Goal: Task Accomplishment & Management: Manage account settings

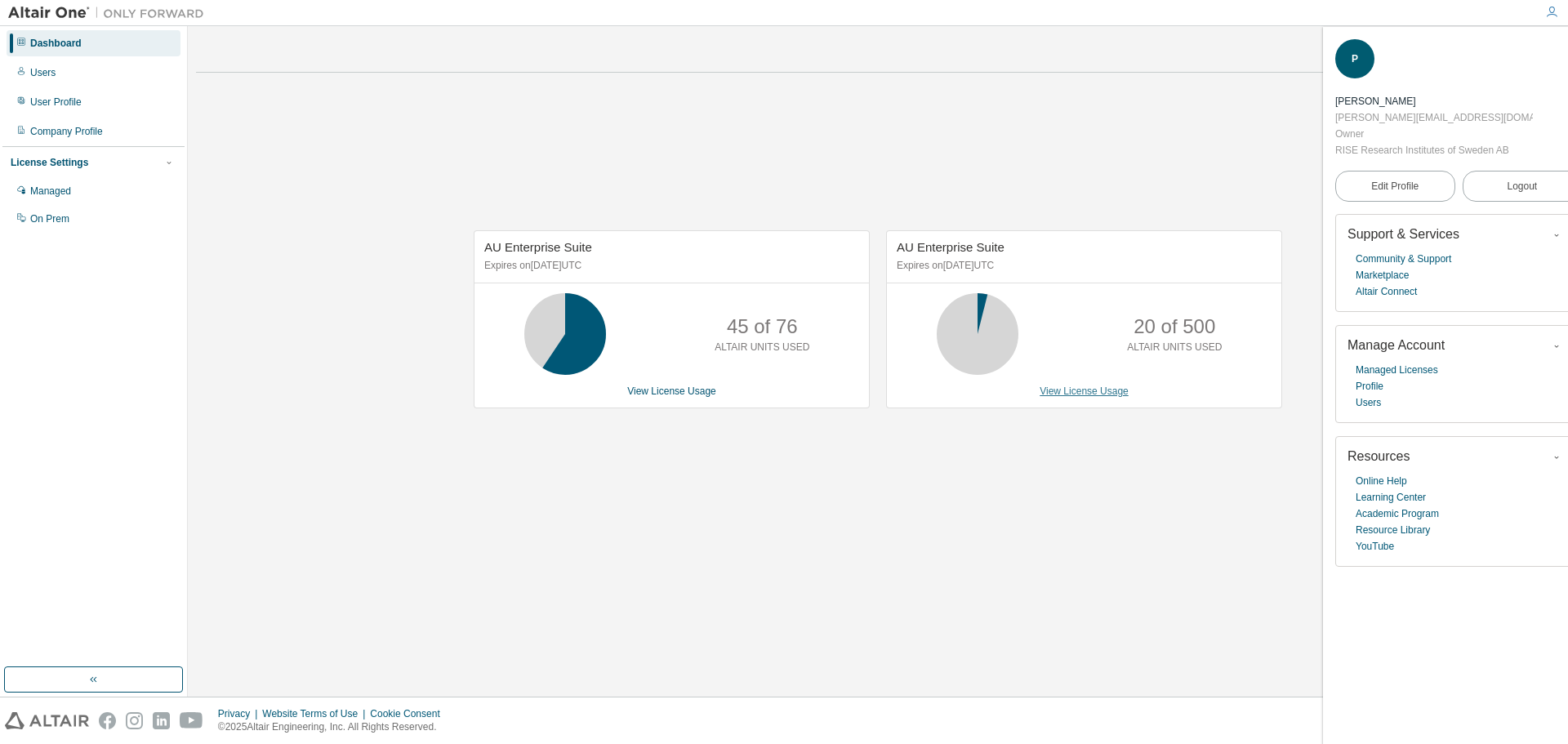
click at [1095, 394] on link "View License Usage" at bounding box center [1083, 391] width 89 height 11
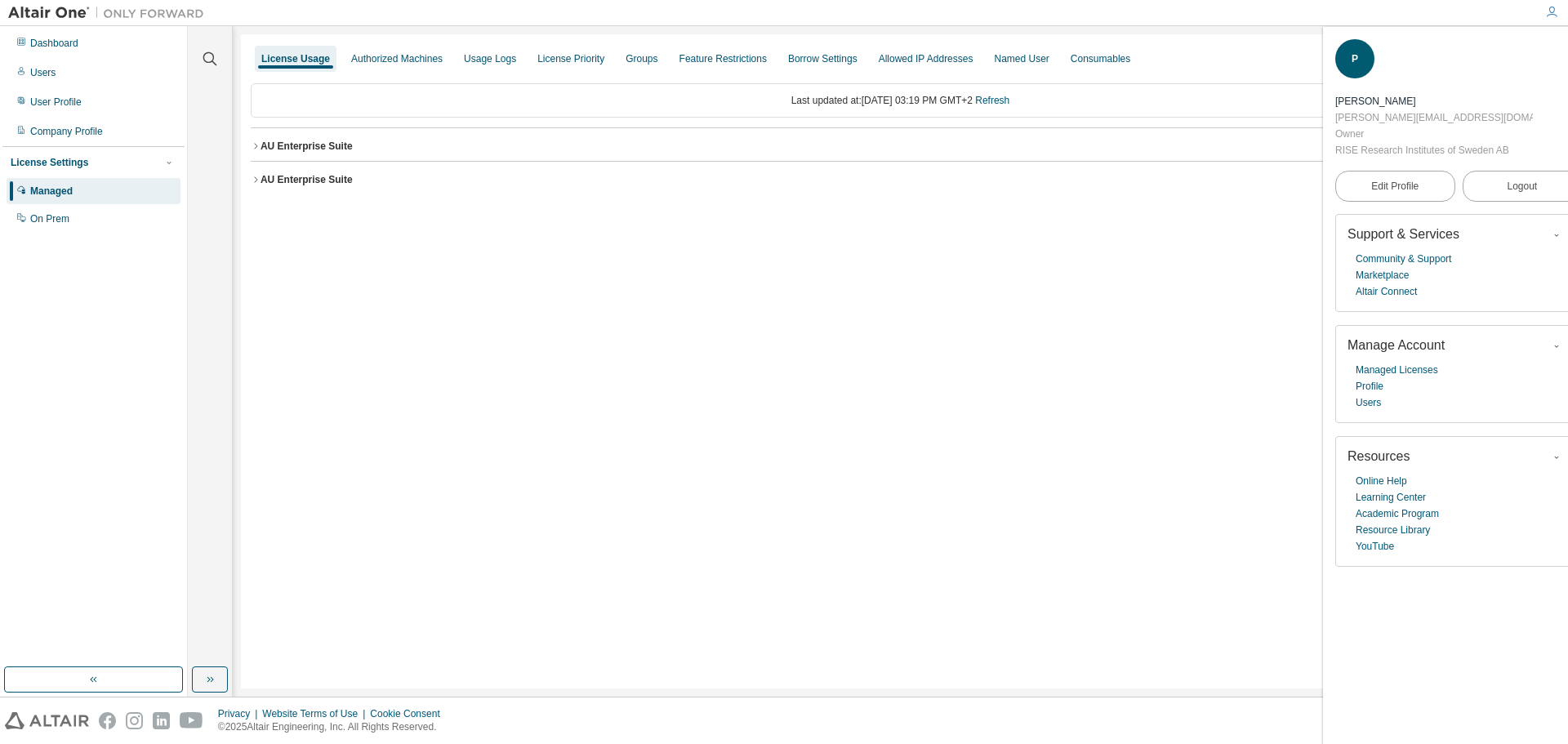
click at [257, 176] on icon "button" at bounding box center [255, 179] width 9 height 9
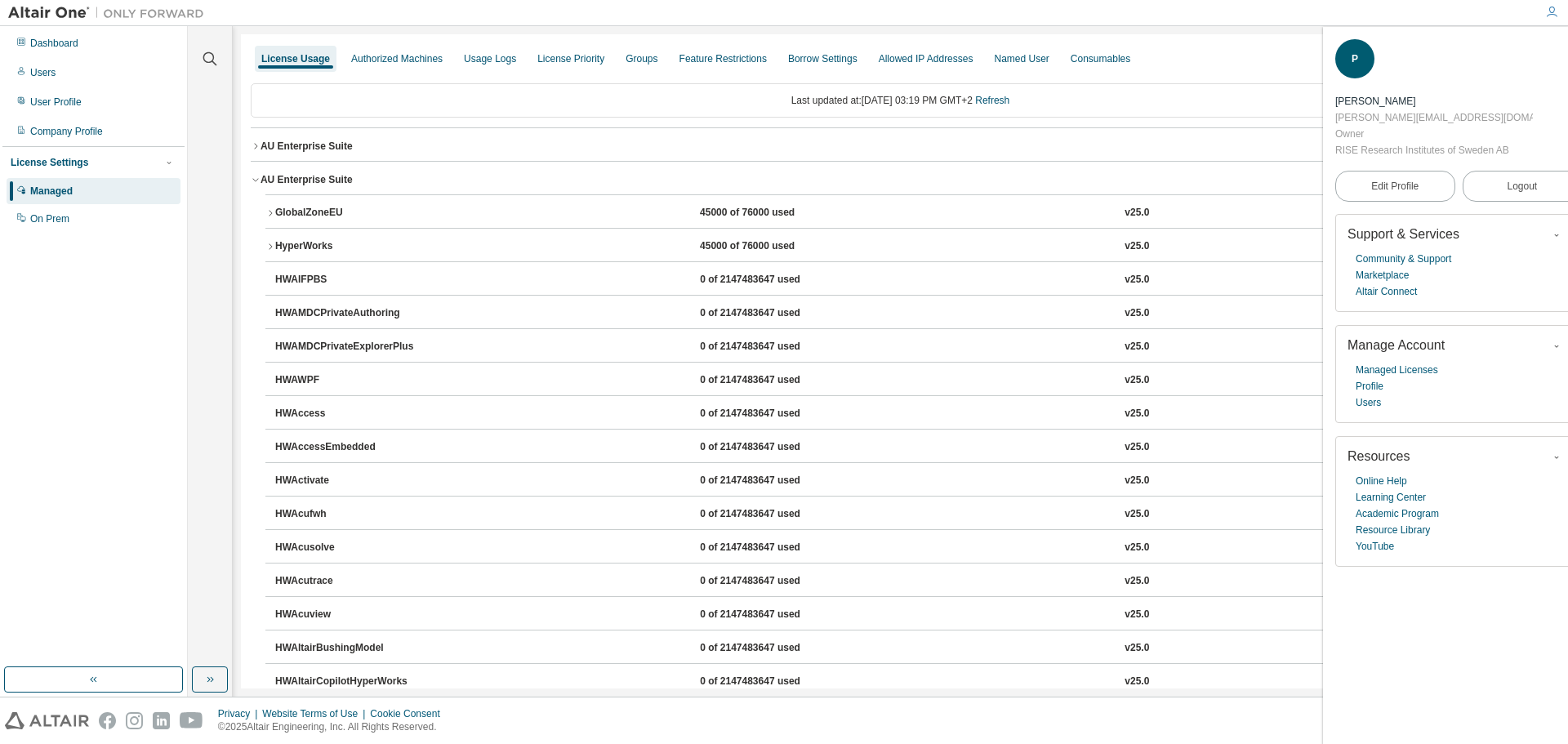
click at [273, 210] on icon "button" at bounding box center [270, 213] width 9 height 9
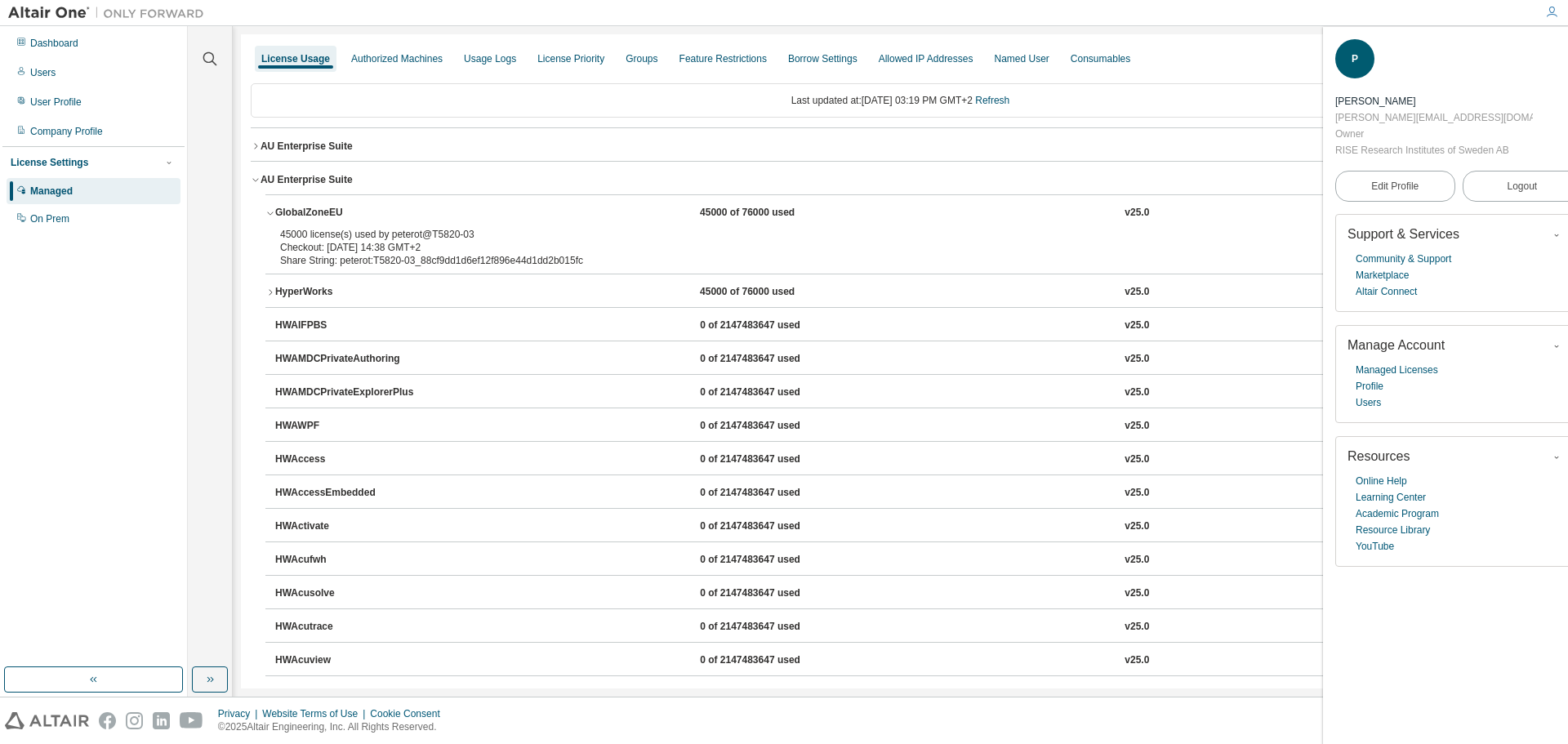
click at [261, 143] on div "AU Enterprise Suite" at bounding box center [306, 147] width 92 height 13
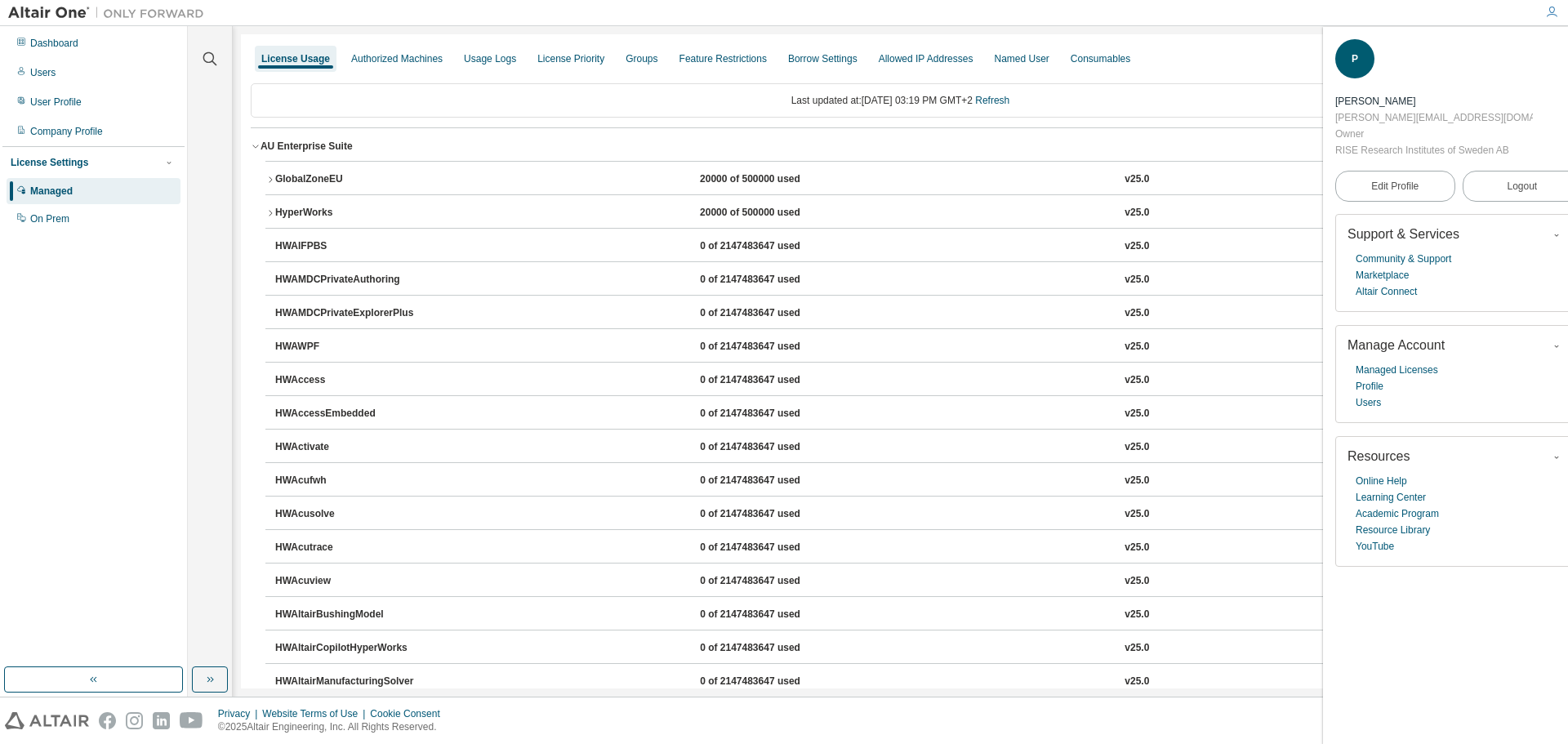
click at [267, 175] on icon "button" at bounding box center [270, 179] width 9 height 9
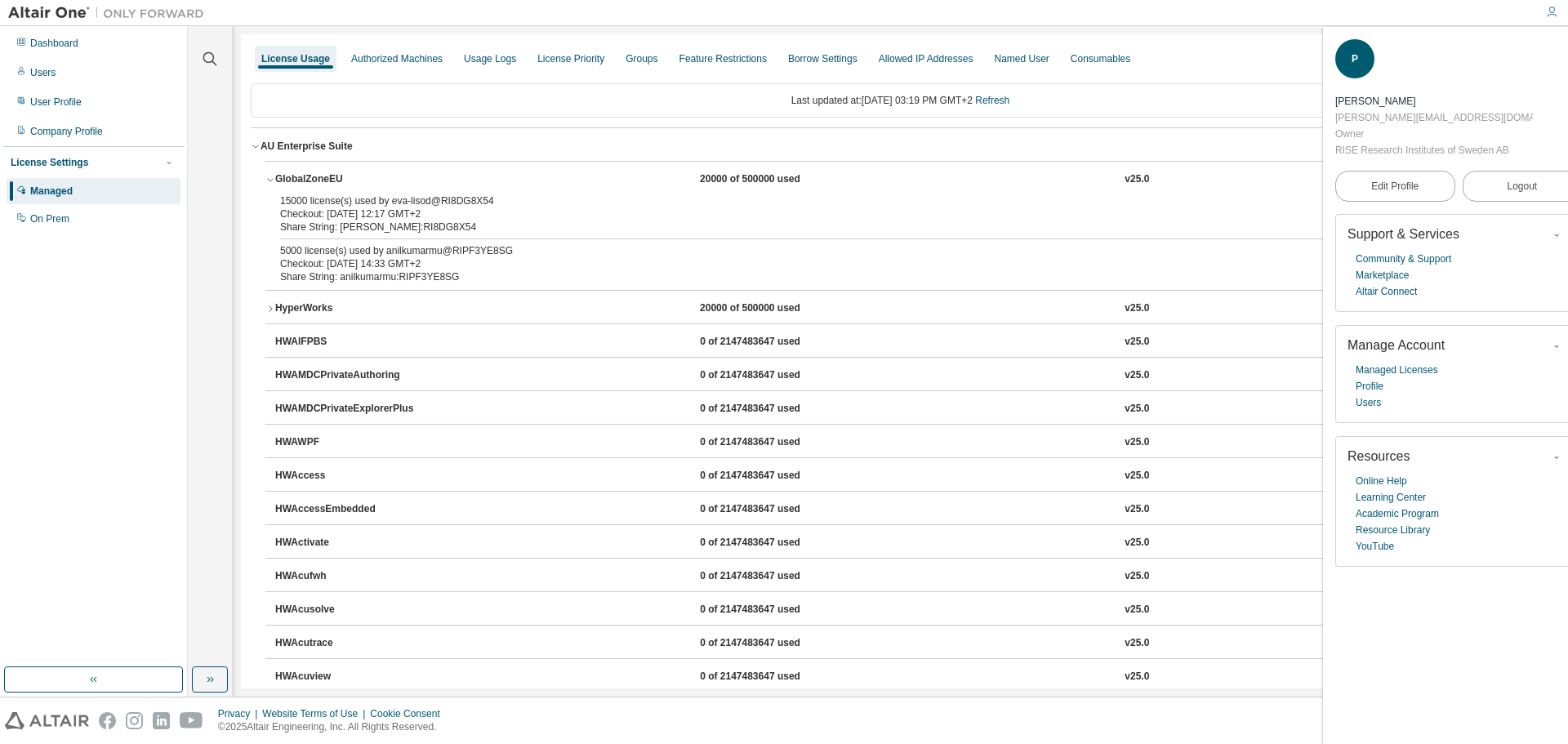
click at [258, 148] on icon "button" at bounding box center [255, 146] width 9 height 9
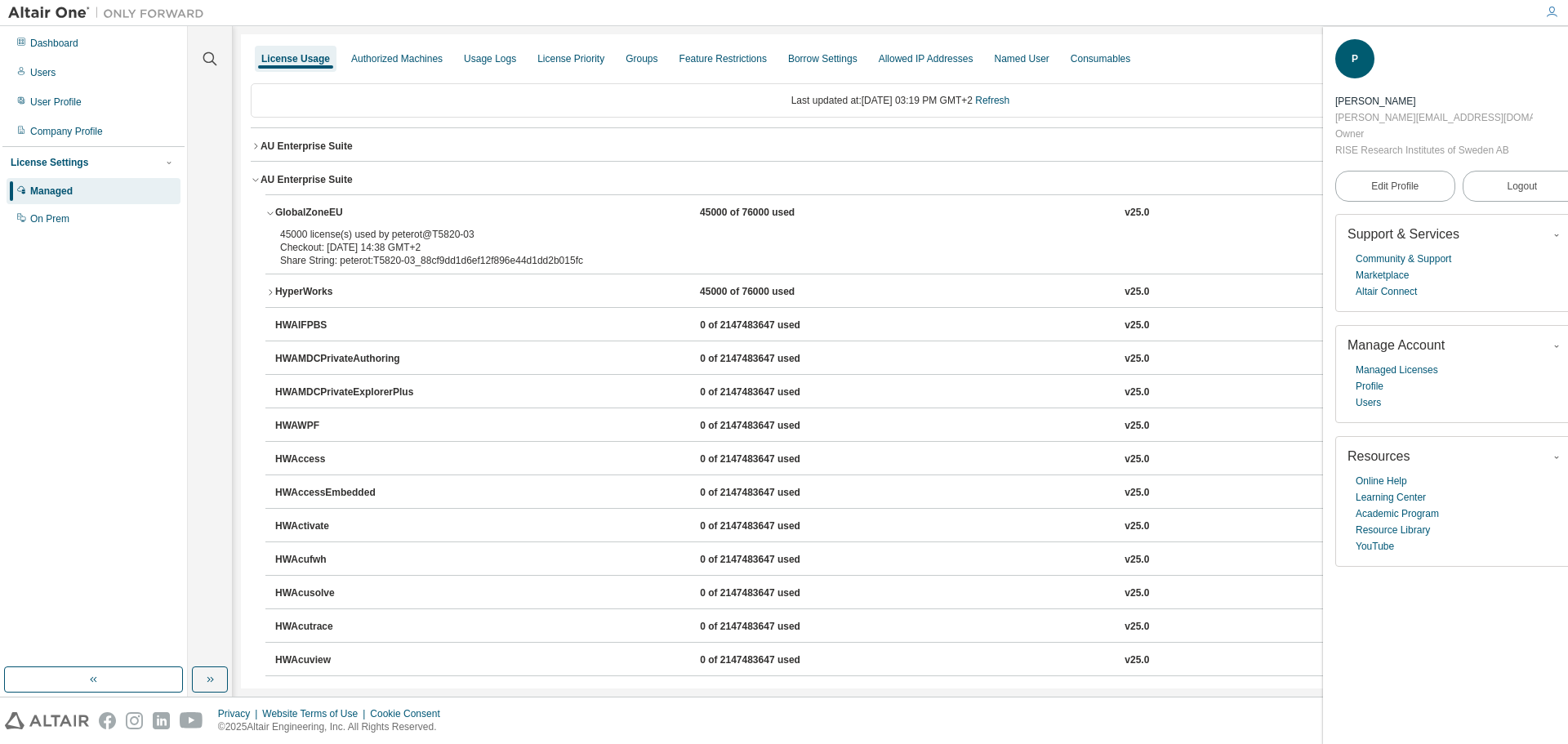
click at [267, 288] on icon "button" at bounding box center [270, 292] width 9 height 9
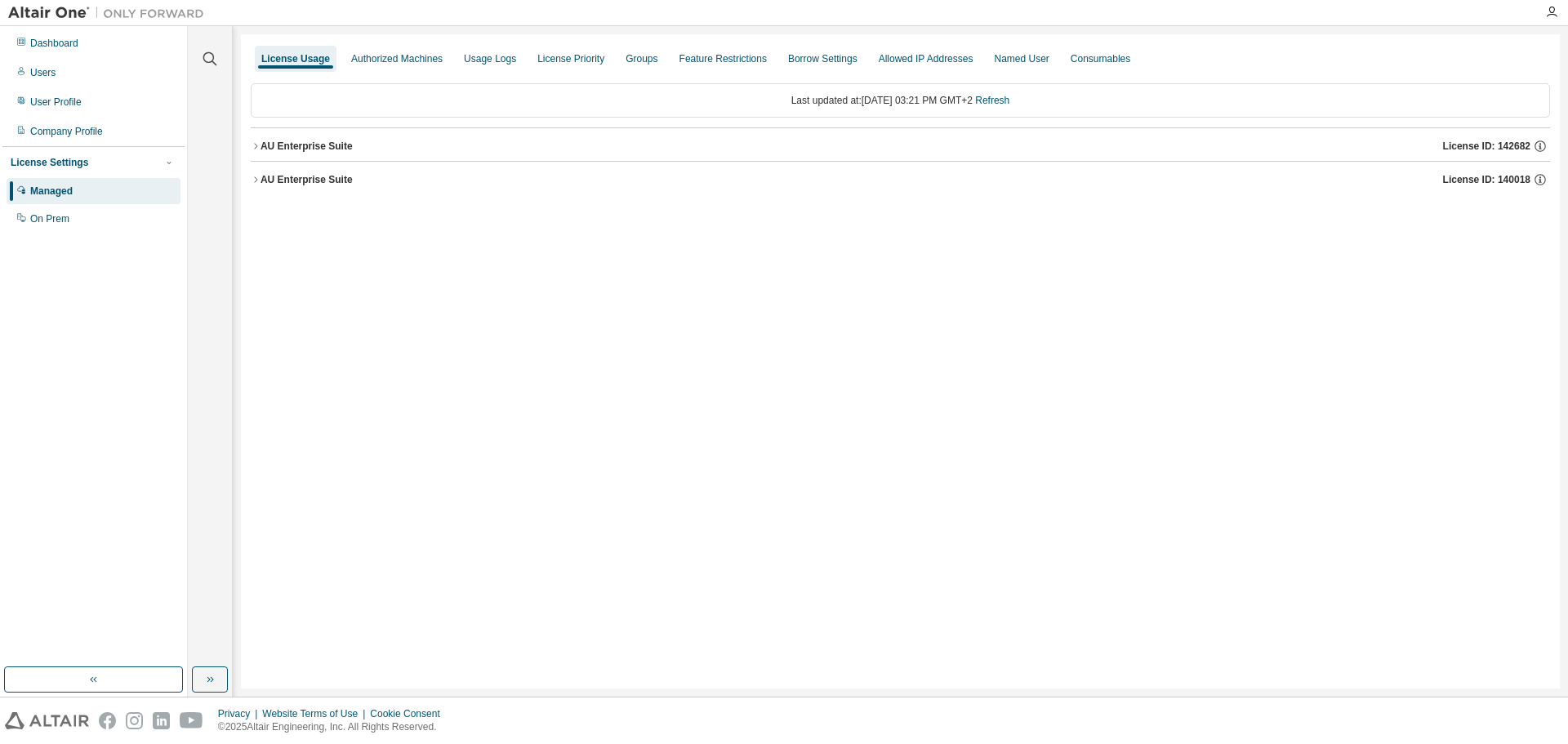
click at [257, 147] on icon "button" at bounding box center [255, 146] width 9 height 9
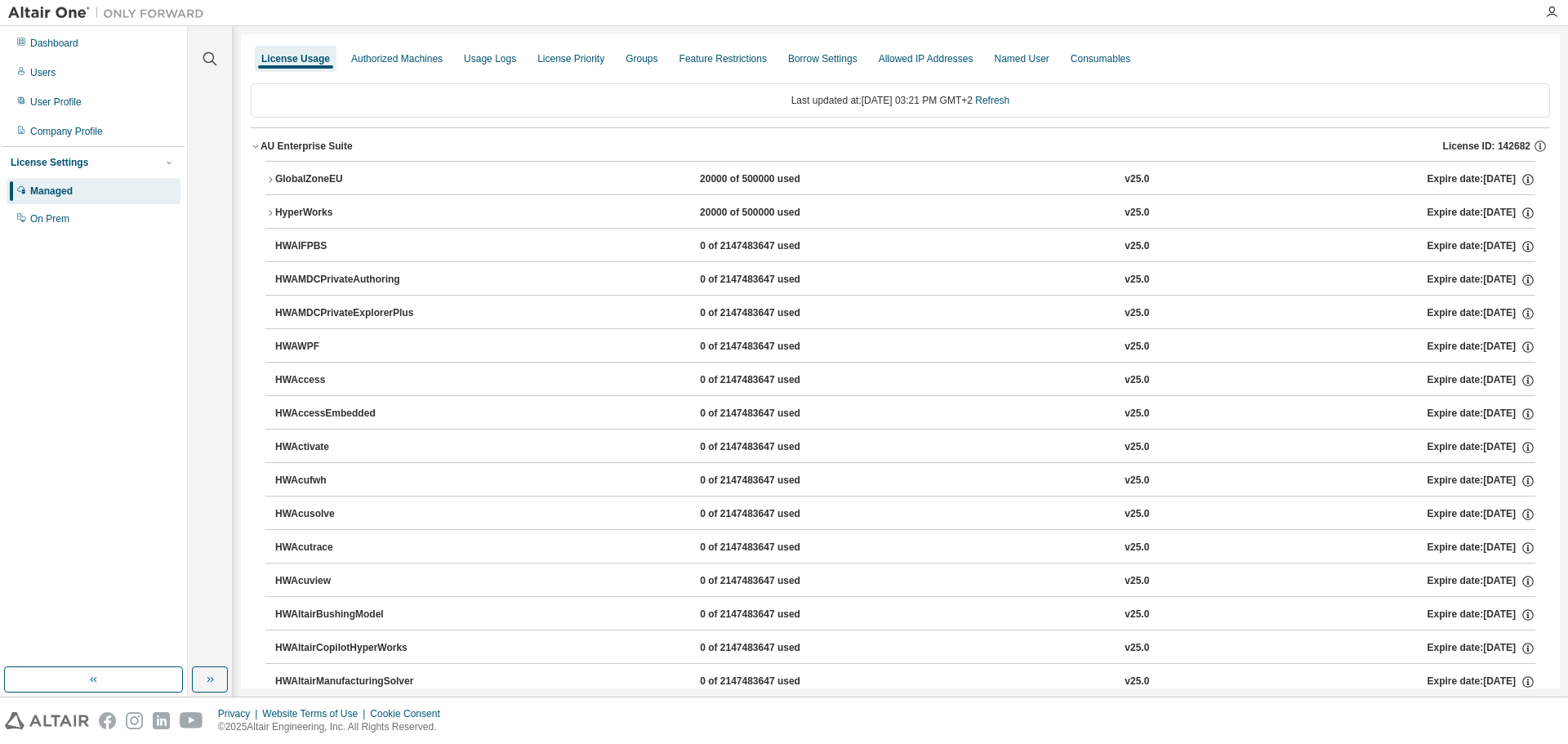
click at [256, 147] on icon "button" at bounding box center [255, 146] width 9 height 9
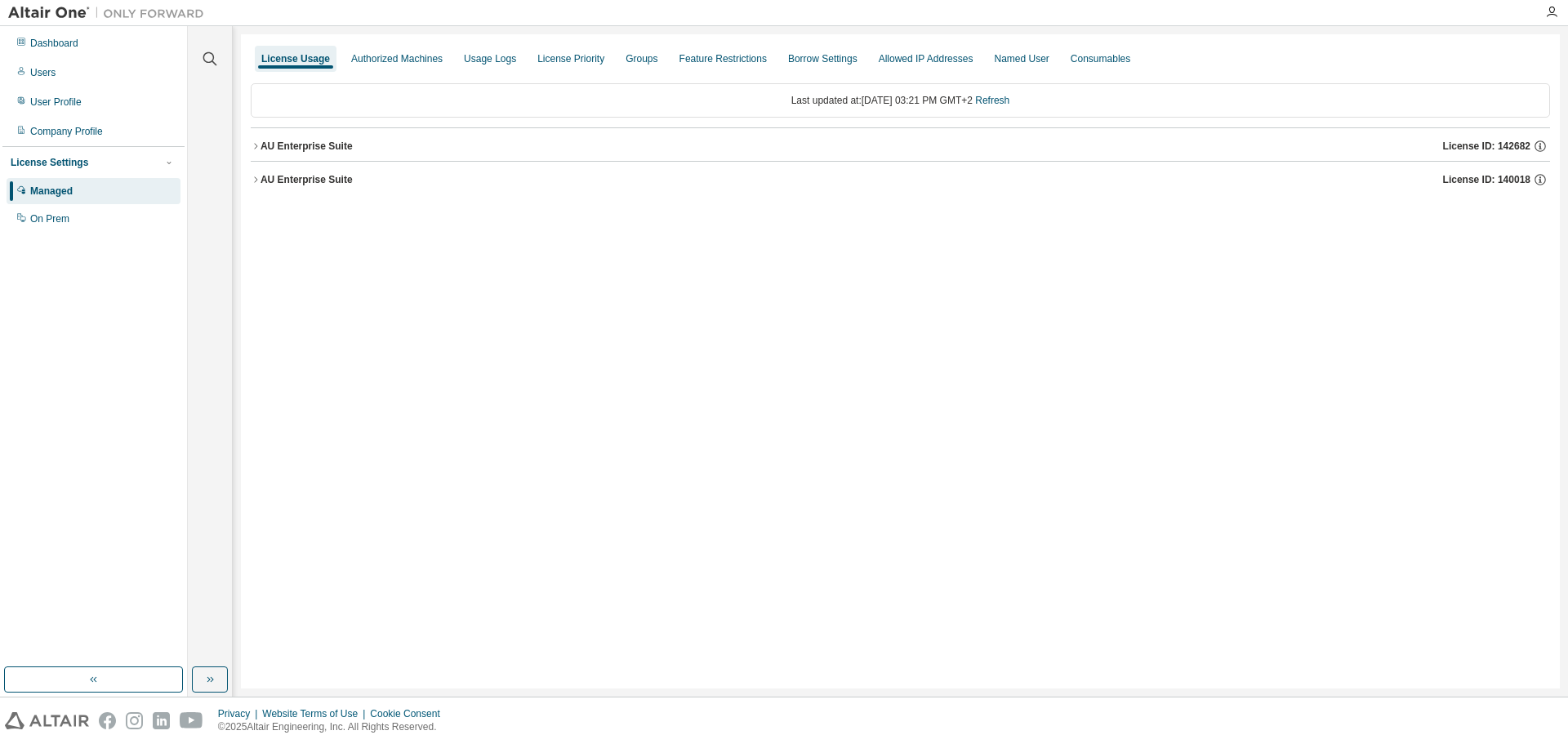
click at [253, 179] on icon "button" at bounding box center [255, 179] width 9 height 9
click at [250, 176] on icon "button" at bounding box center [255, 179] width 9 height 9
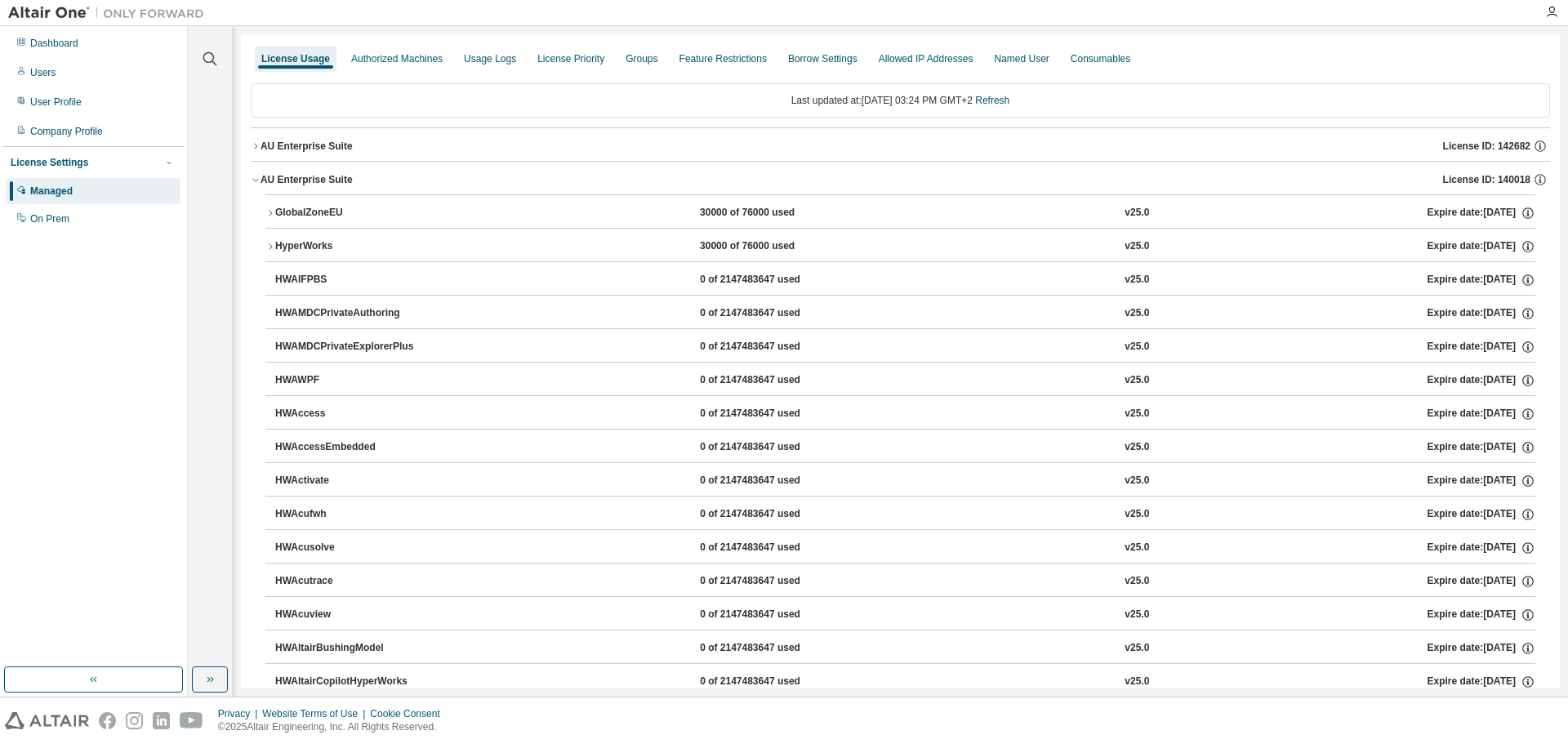
click at [318, 213] on div "GlobalZoneEU" at bounding box center [348, 213] width 147 height 15
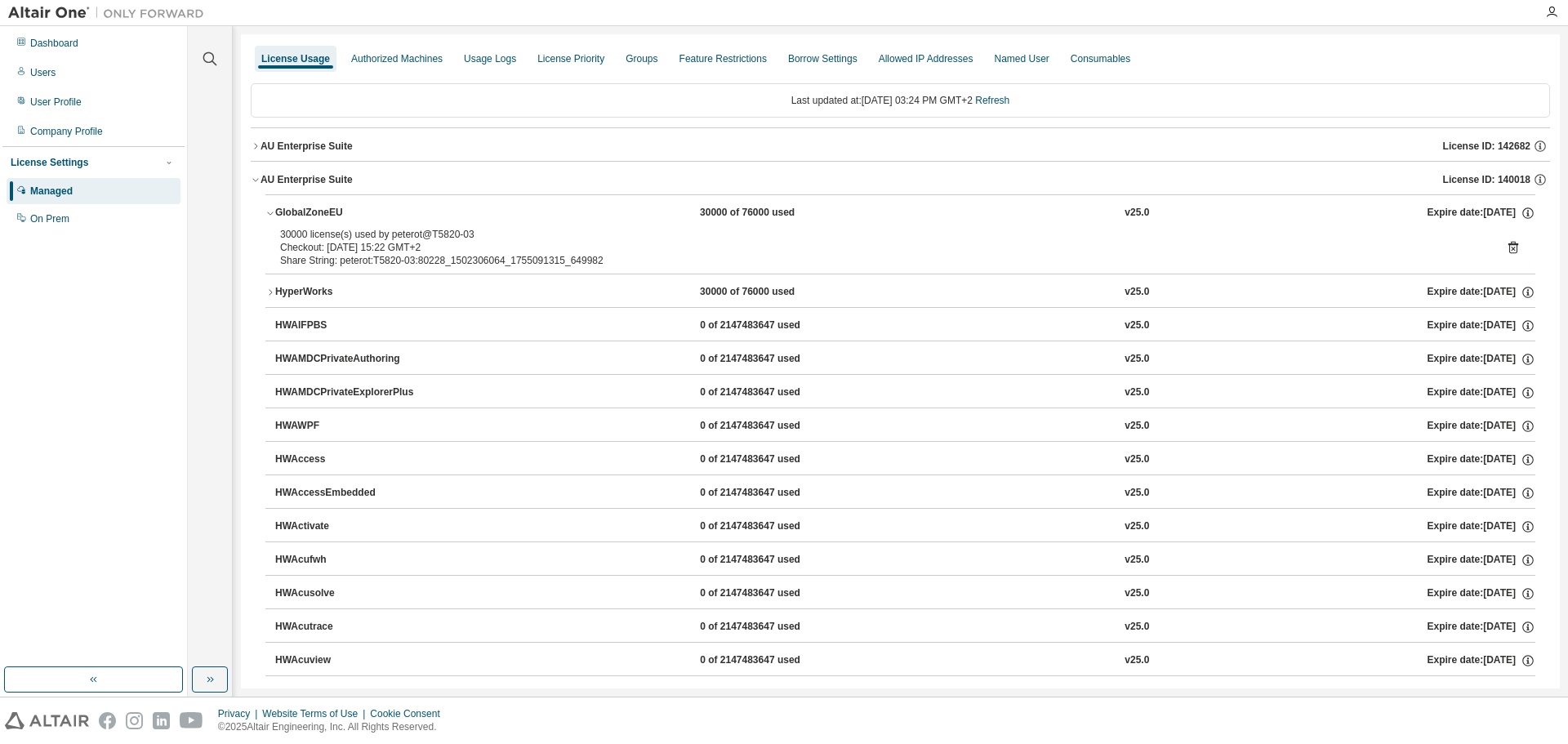
click at [255, 142] on icon "button" at bounding box center [255, 146] width 9 height 9
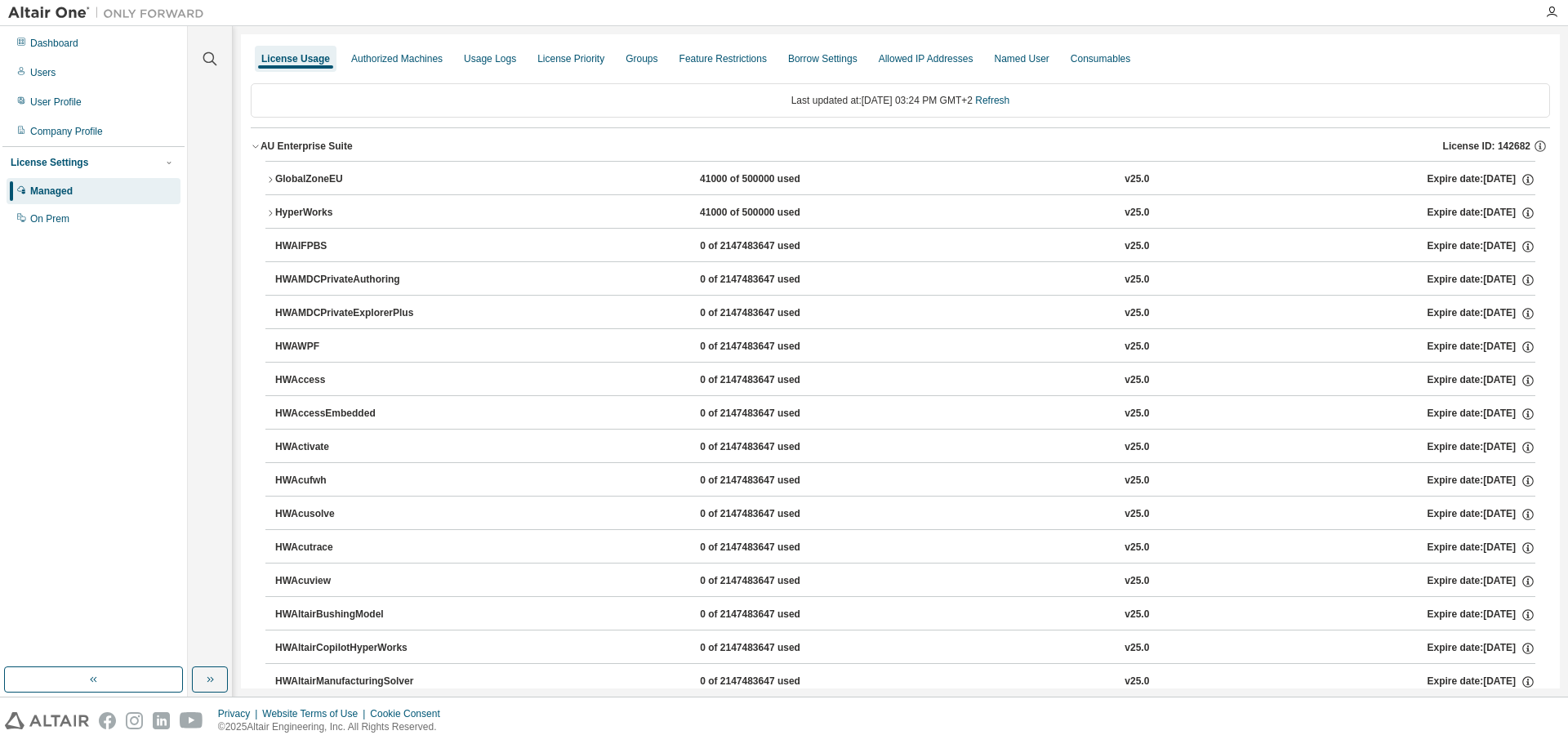
click at [267, 183] on icon "button" at bounding box center [270, 179] width 9 height 9
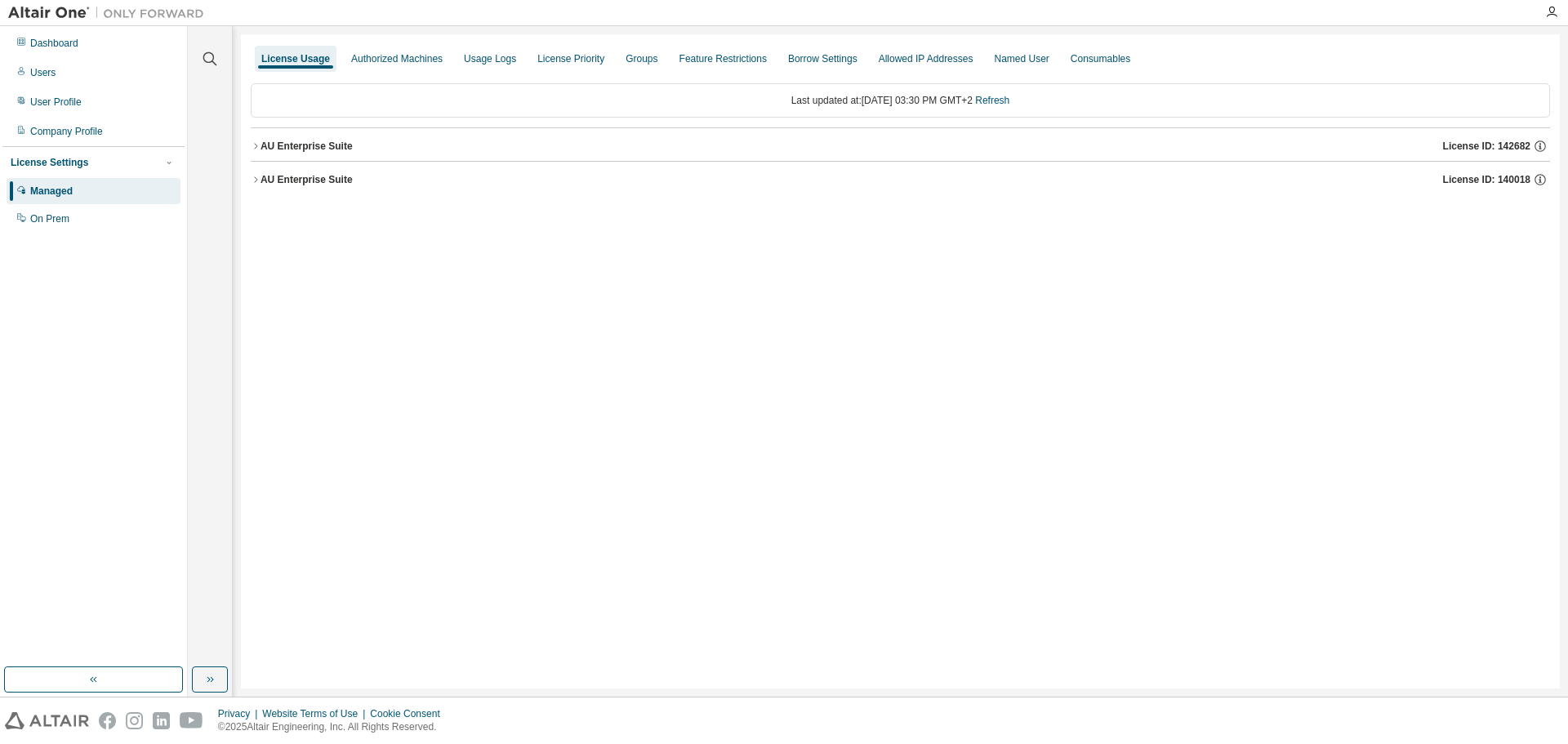
click at [250, 145] on icon "button" at bounding box center [255, 146] width 9 height 9
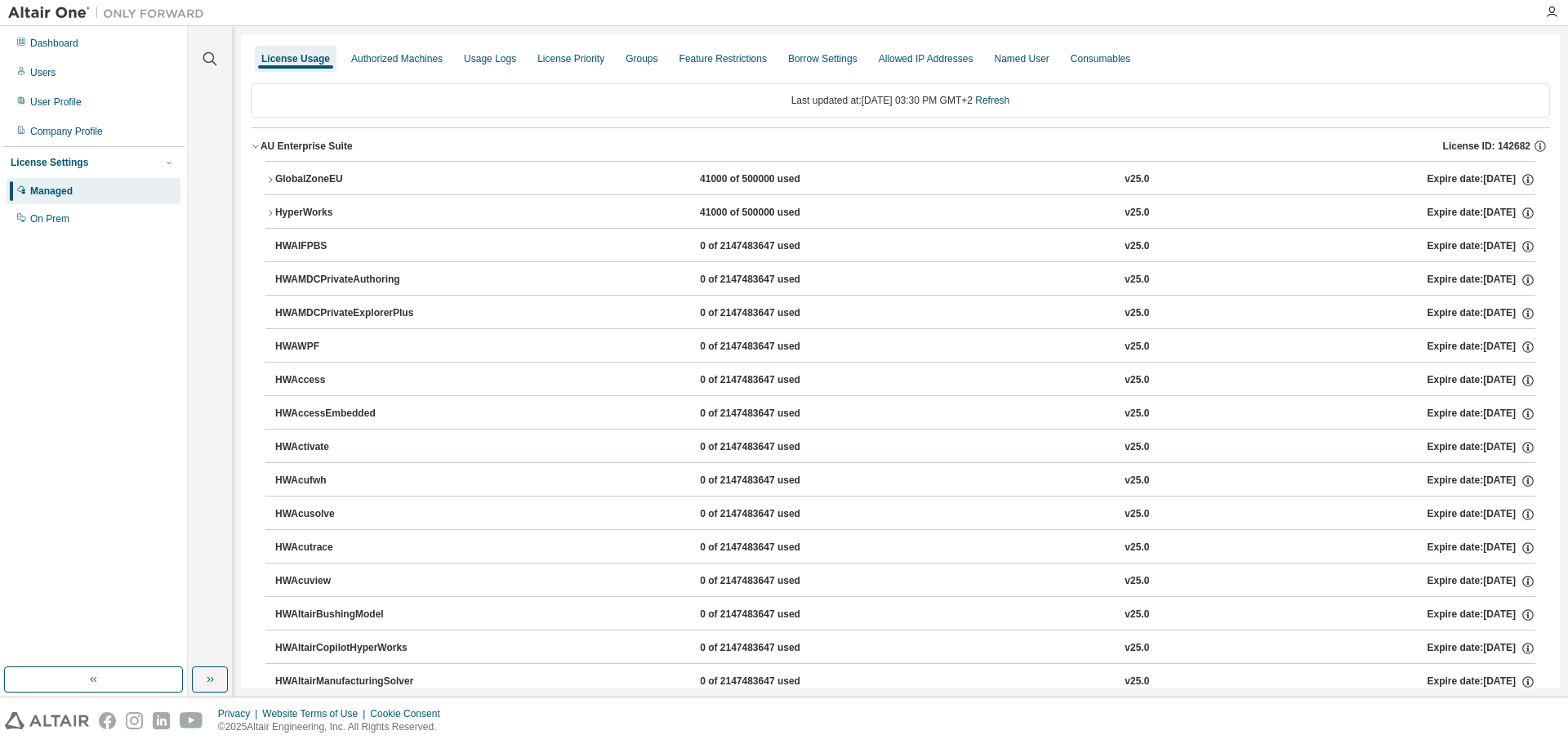
click at [267, 185] on button "GlobalZoneEU 41000 of 500000 used v25.0 Expire date: [DATE]" at bounding box center [900, 179] width 1270 height 35
